Goal: Information Seeking & Learning: Learn about a topic

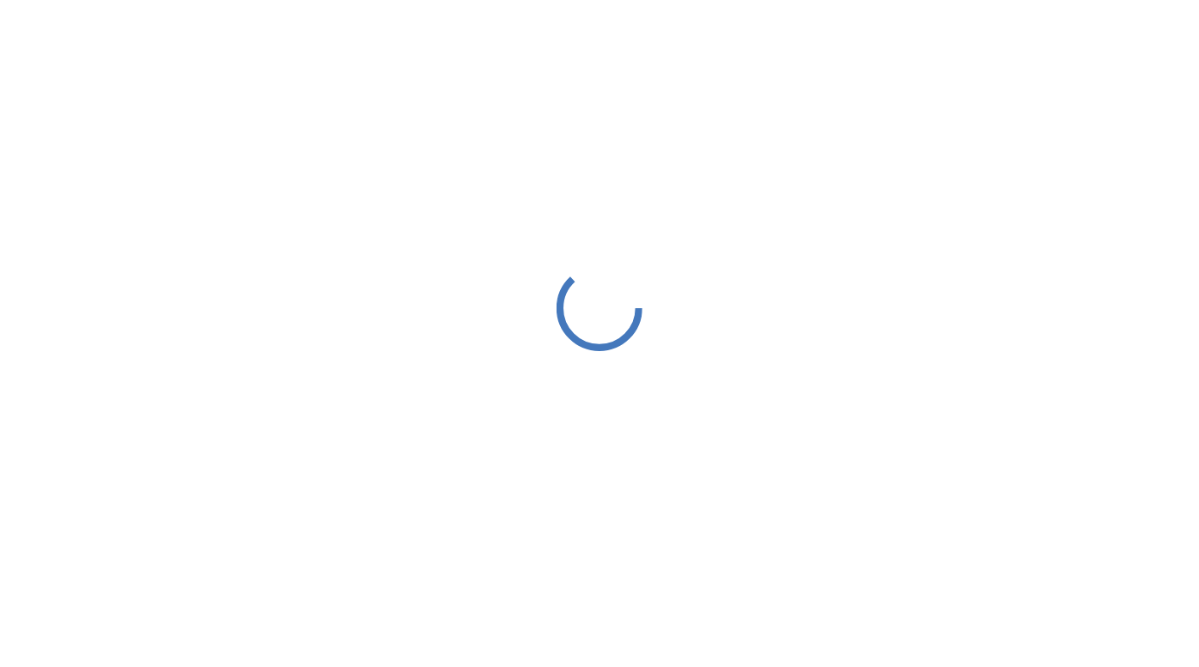
click at [628, 313] on icon at bounding box center [599, 308] width 86 height 86
click at [597, 311] on icon at bounding box center [600, 308] width 118 height 118
click at [597, 312] on icon at bounding box center [599, 308] width 92 height 92
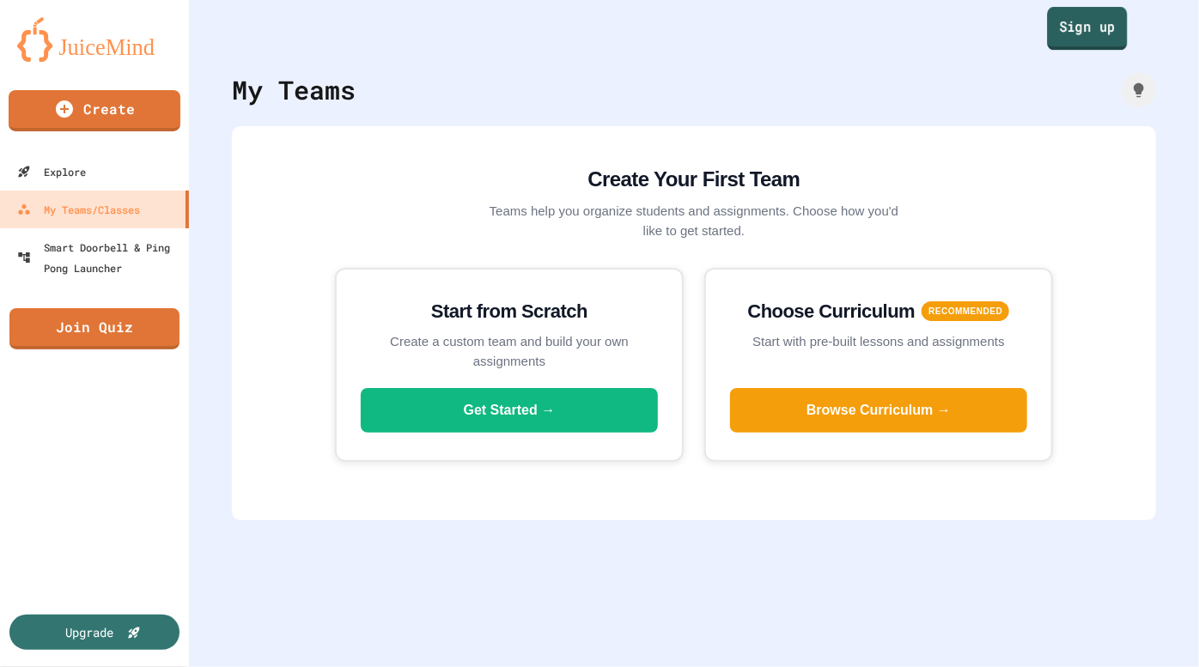
click at [1047, 15] on link "Sign up" at bounding box center [1087, 28] width 80 height 43
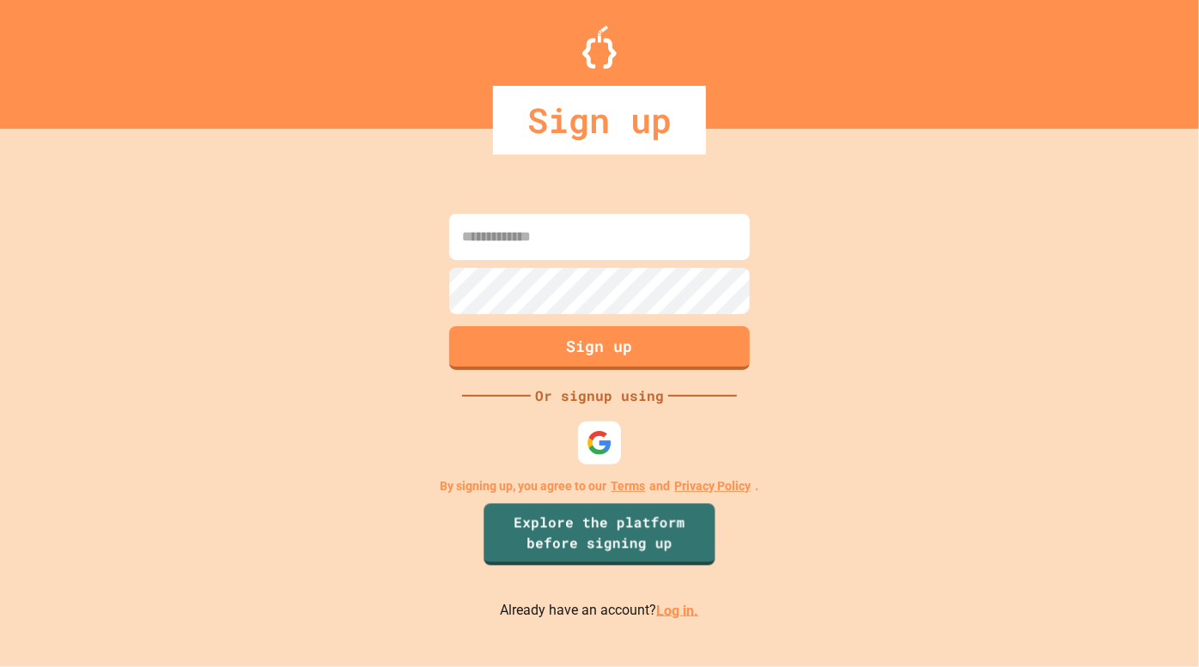
click at [659, 603] on link "Log in." at bounding box center [678, 610] width 42 height 16
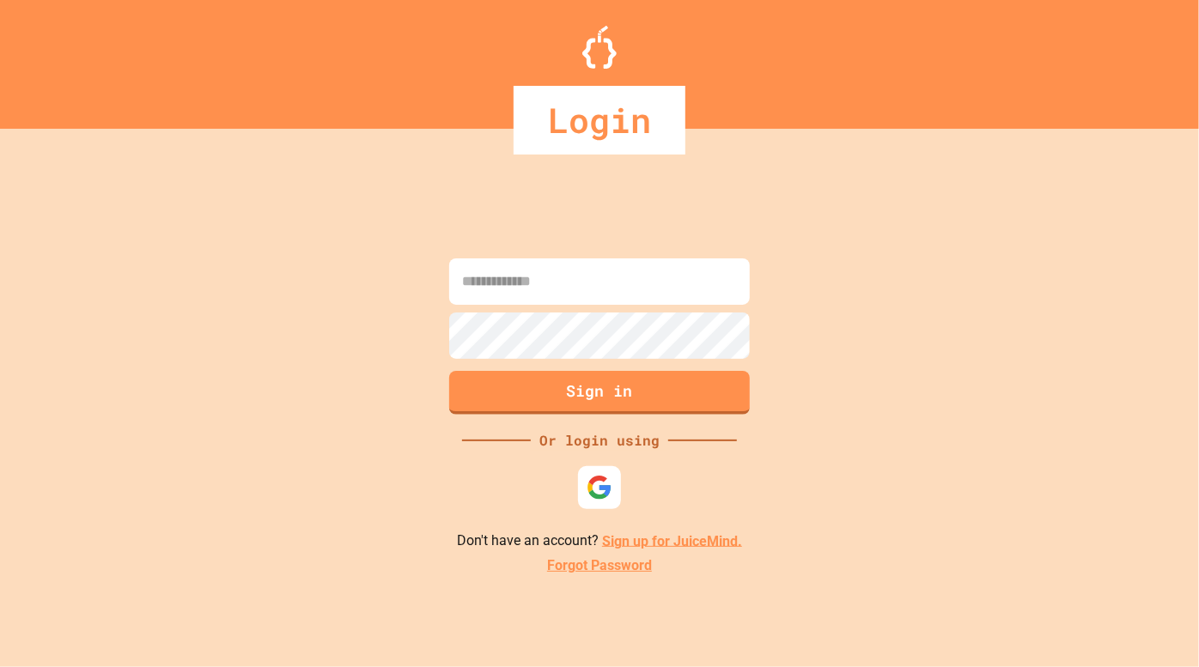
click at [534, 277] on input at bounding box center [599, 281] width 301 height 46
type input "**********"
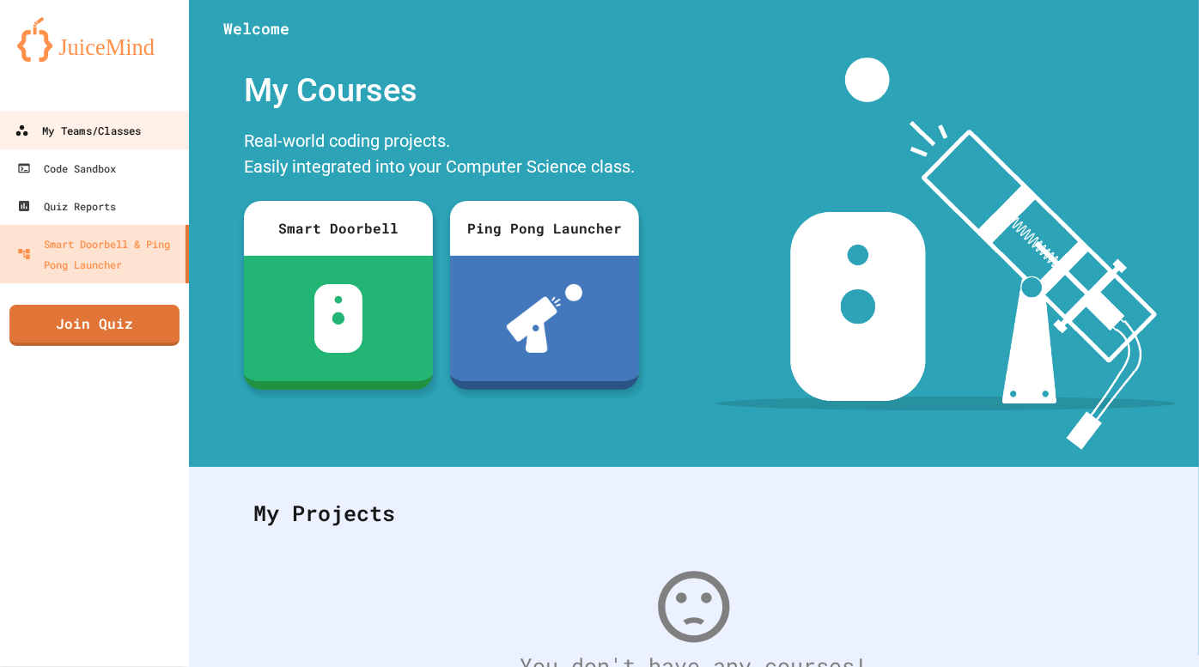
click at [96, 139] on div "My Teams/Classes" at bounding box center [78, 130] width 126 height 21
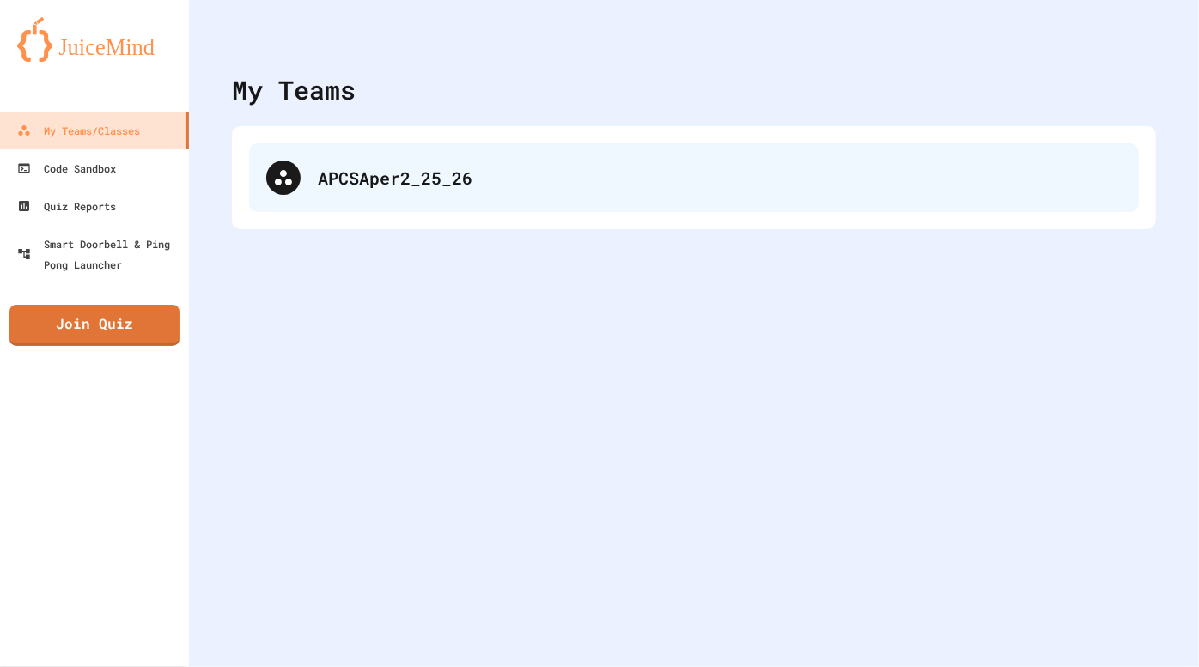
click at [331, 171] on div "APCSAper2_25_26" at bounding box center [720, 178] width 804 height 26
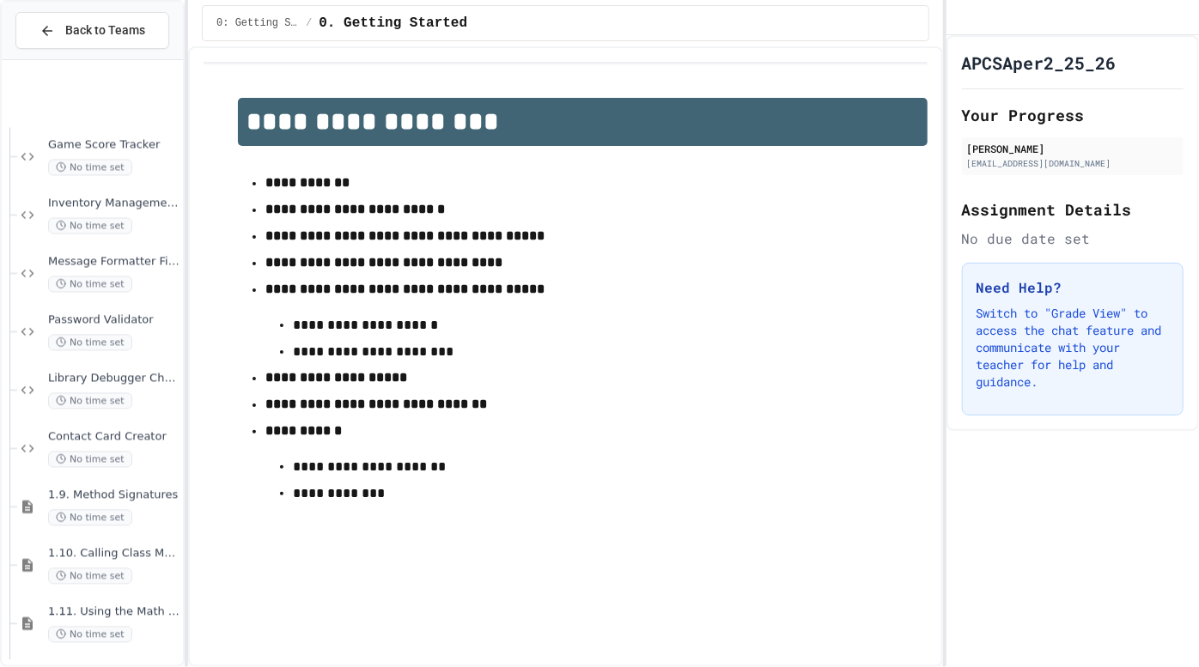
scroll to position [1821, 0]
click at [107, 632] on span "No time set" at bounding box center [90, 631] width 84 height 16
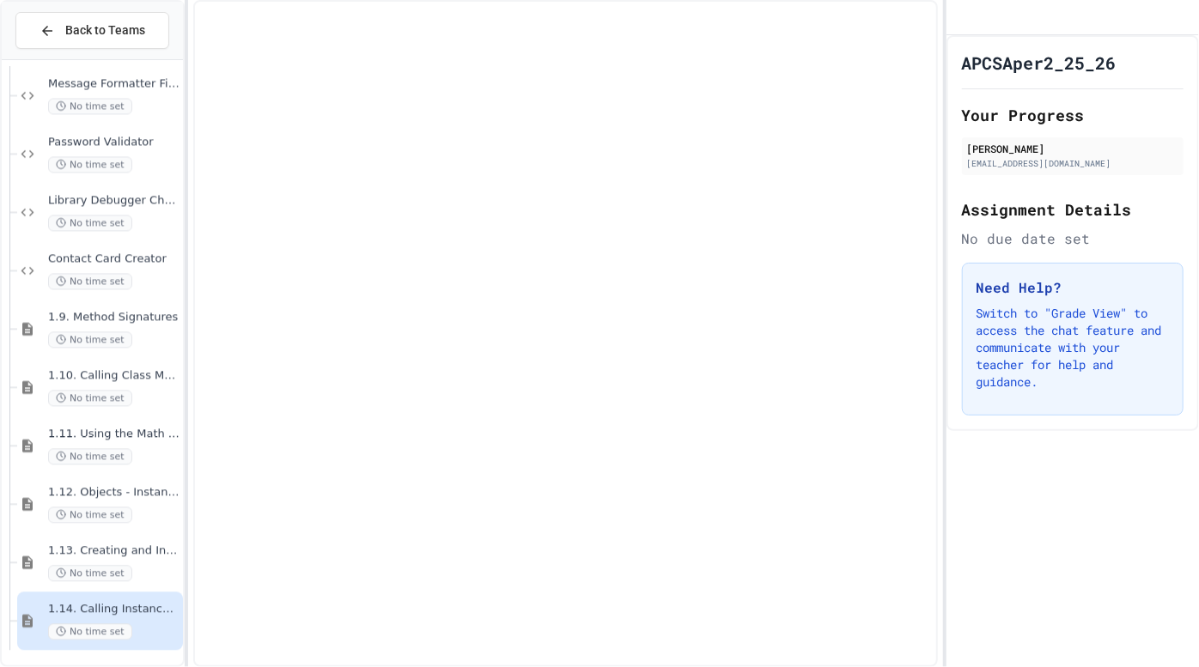
scroll to position [1802, 0]
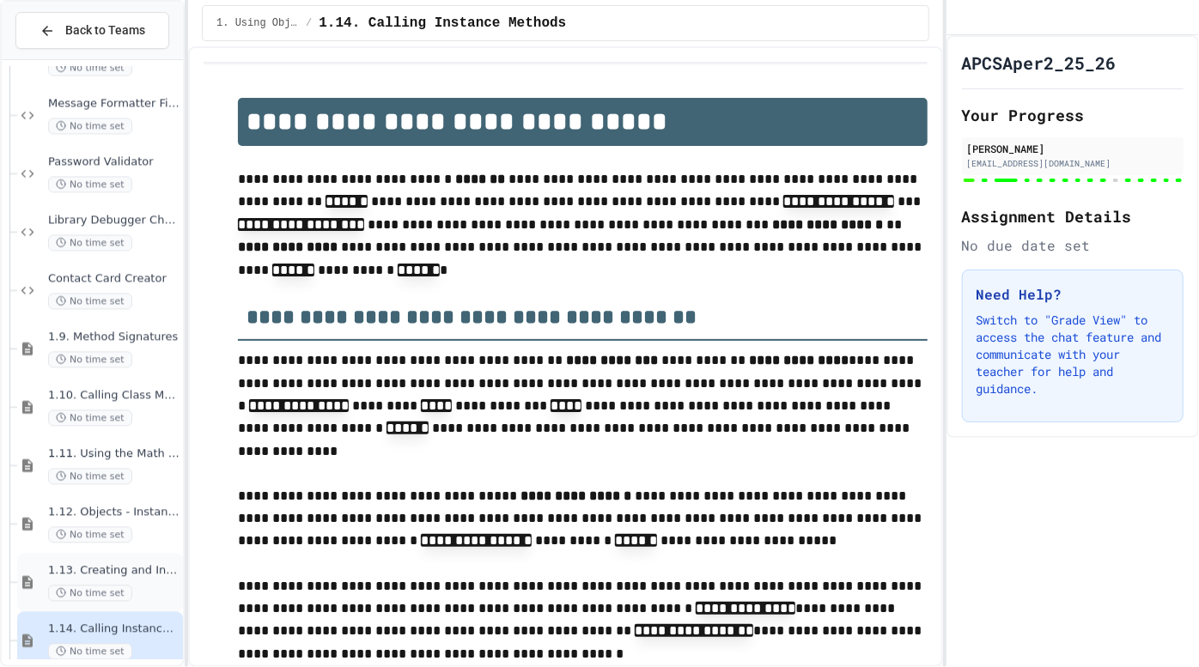
click at [102, 589] on span "No time set" at bounding box center [90, 593] width 84 height 16
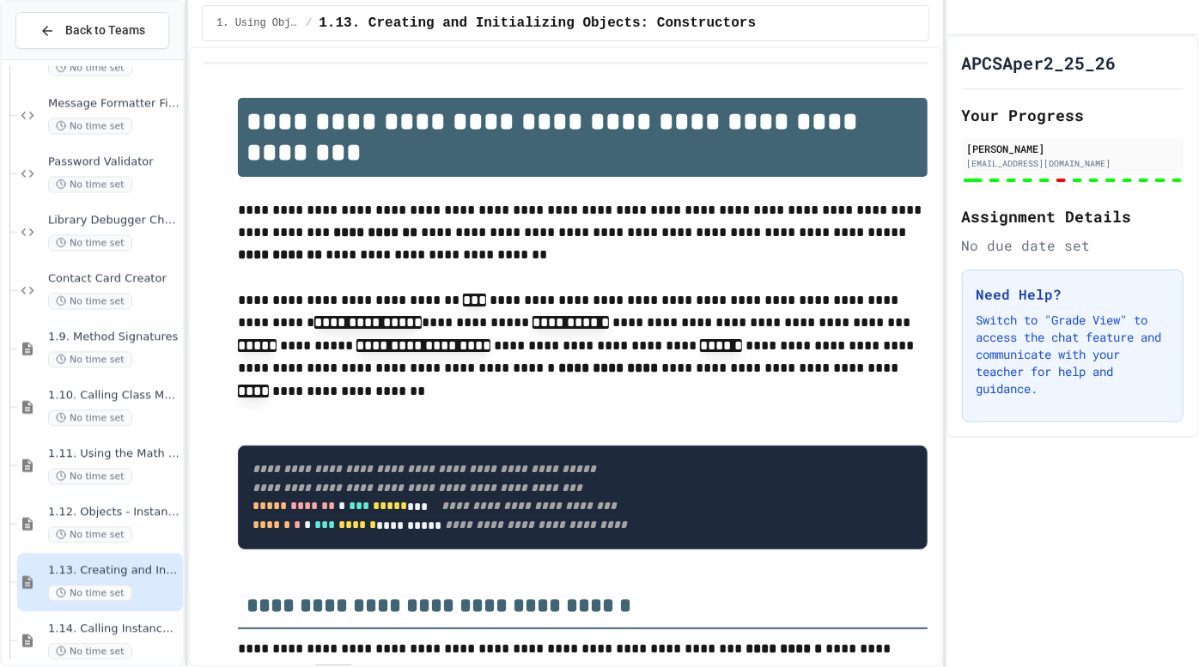
click at [137, 506] on span "1.12. Objects - Instances of Classes" at bounding box center [113, 512] width 131 height 15
